Goal: Task Accomplishment & Management: Use online tool/utility

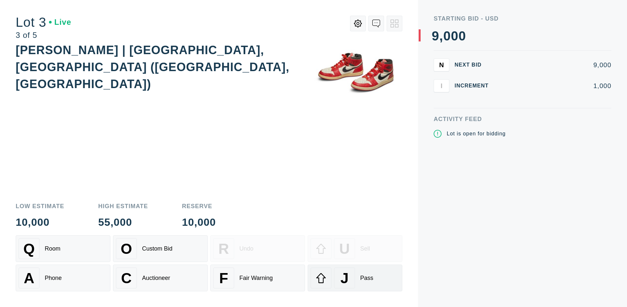
click at [355, 278] on div "J Pass" at bounding box center [354, 278] width 89 height 21
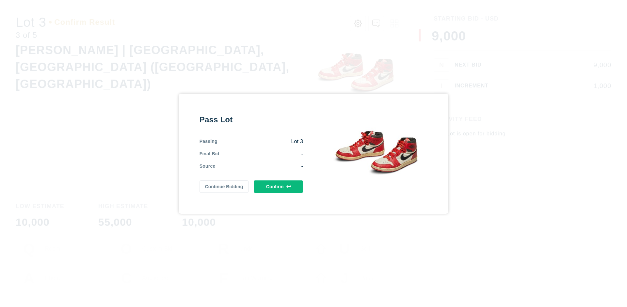
click at [278, 186] on button "Confirm" at bounding box center [278, 187] width 49 height 12
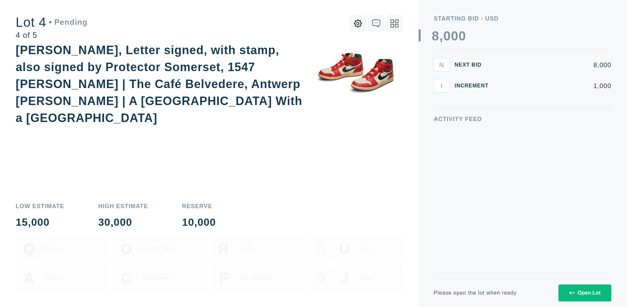
click at [394, 24] on icon at bounding box center [394, 24] width 8 height 8
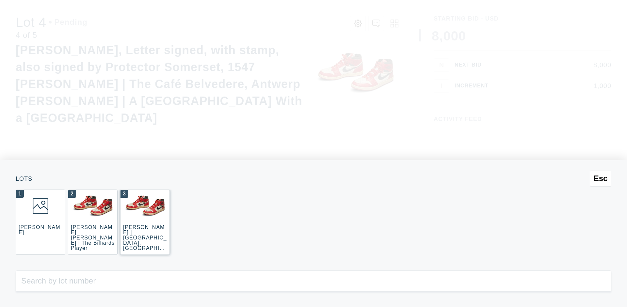
click at [145, 222] on div "3 [PERSON_NAME] | [GEOGRAPHIC_DATA], [GEOGRAPHIC_DATA] ([GEOGRAPHIC_DATA], [GEO…" at bounding box center [145, 222] width 50 height 65
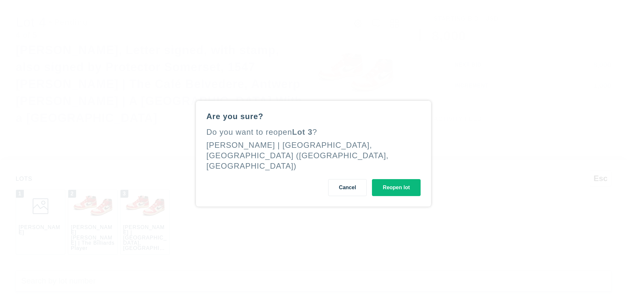
click at [396, 182] on button "Reopen lot" at bounding box center [396, 187] width 49 height 17
